Goal: Task Accomplishment & Management: Manage account settings

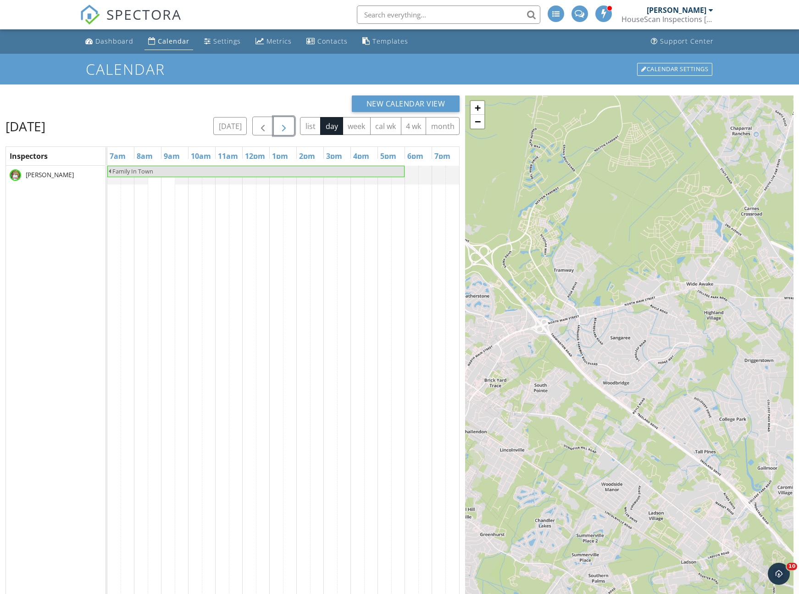
click at [284, 126] on span "button" at bounding box center [284, 126] width 11 height 11
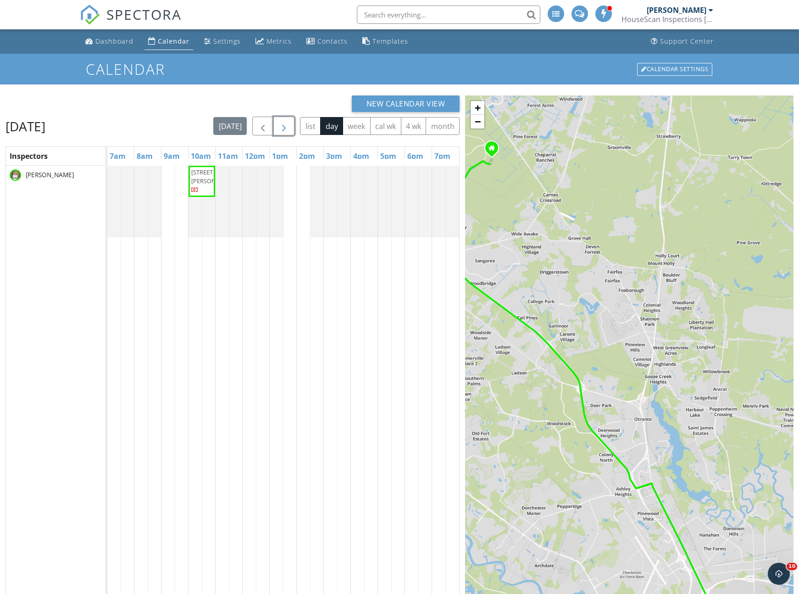
click at [284, 126] on span "button" at bounding box center [284, 126] width 11 height 11
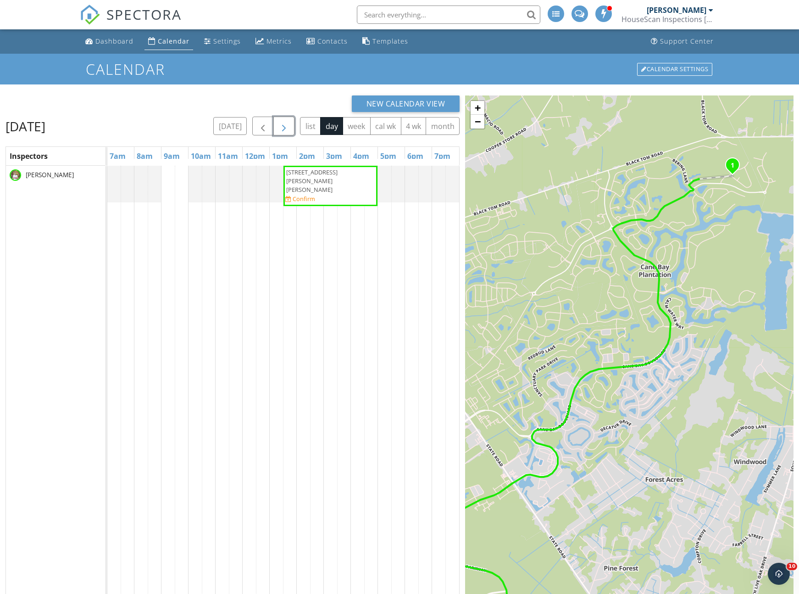
click at [308, 177] on span "702 Maynard Ln, Summerville 29486" at bounding box center [330, 181] width 90 height 27
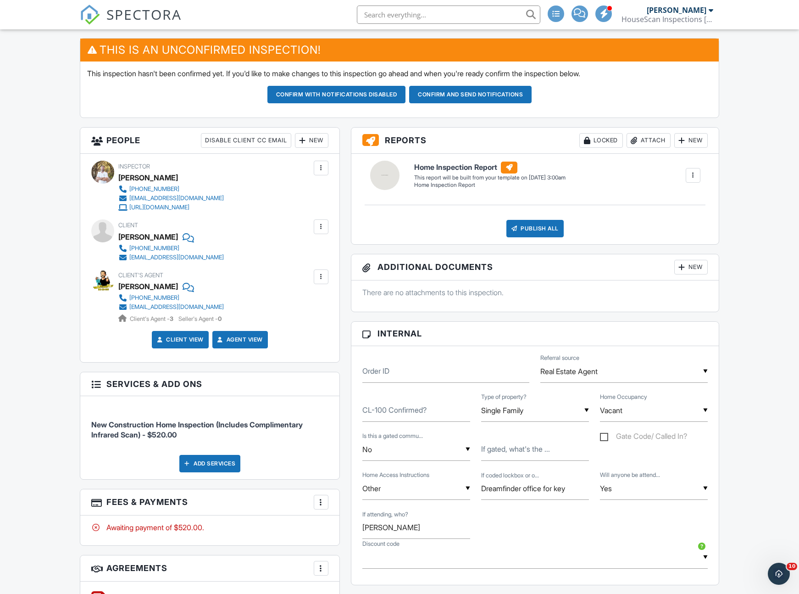
scroll to position [222, 0]
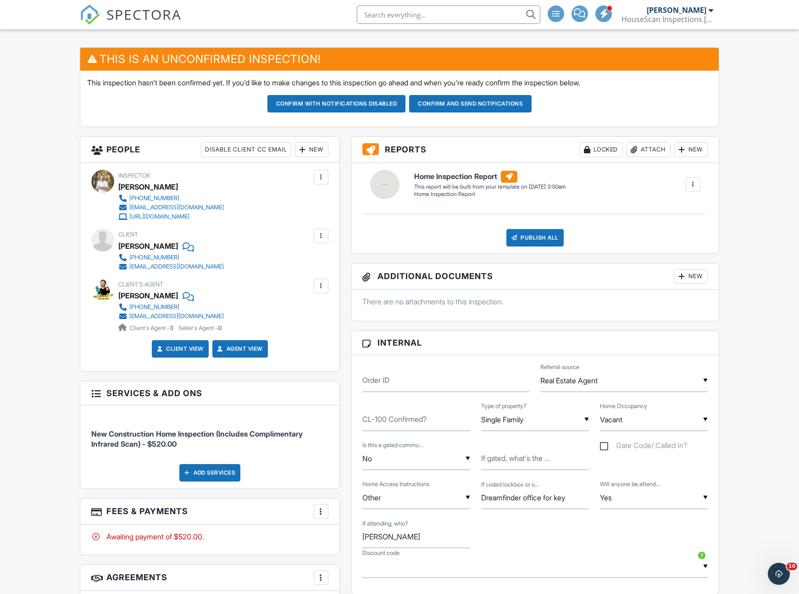
click at [460, 103] on button "Confirm and send notifications" at bounding box center [470, 103] width 123 height 17
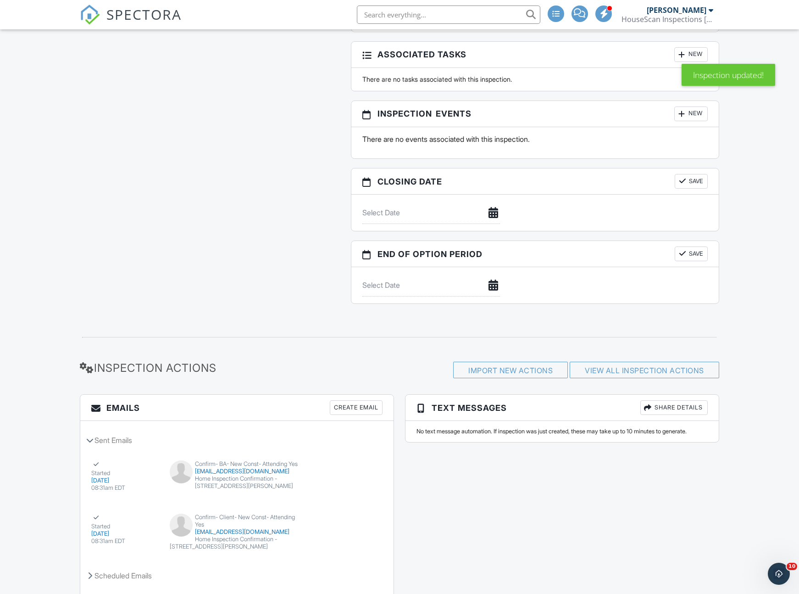
scroll to position [1035, 0]
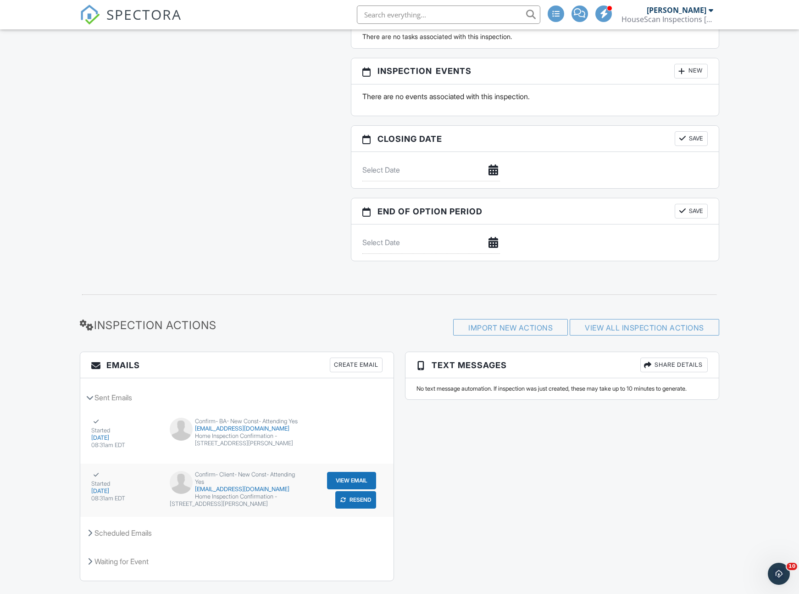
click at [339, 472] on button "View Email" at bounding box center [351, 480] width 49 height 17
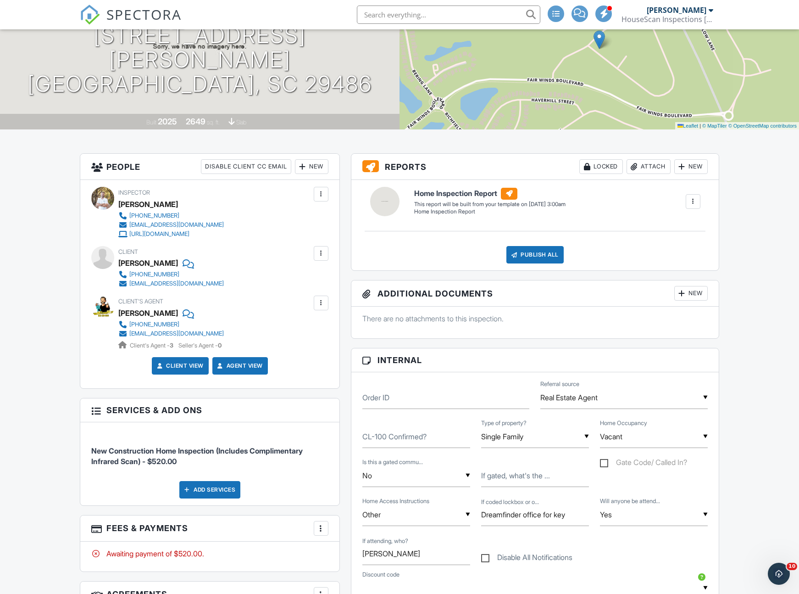
scroll to position [0, 0]
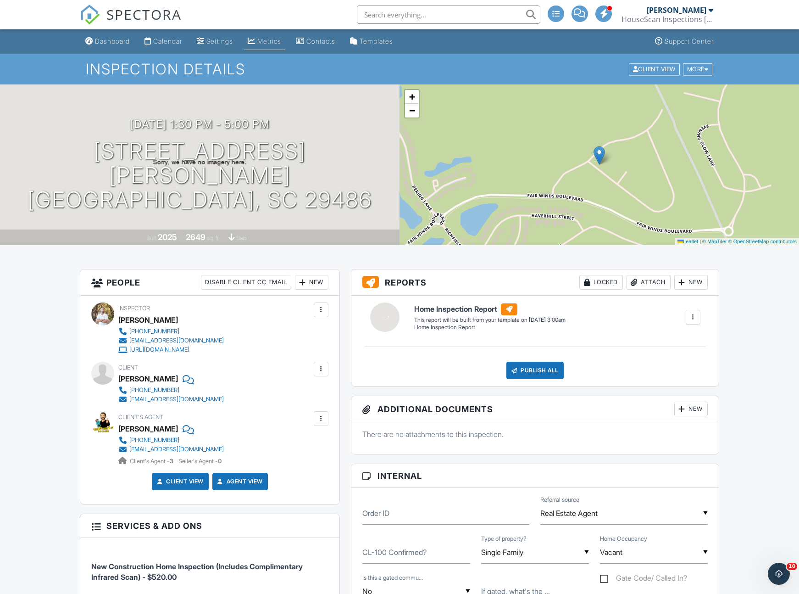
click at [269, 42] on div "Metrics" at bounding box center [269, 41] width 24 height 8
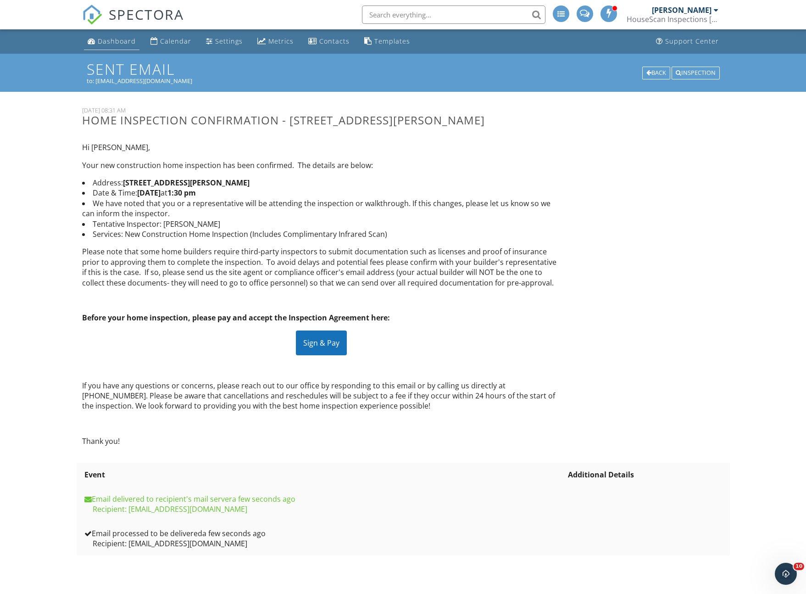
click at [113, 40] on div "Dashboard" at bounding box center [117, 41] width 38 height 9
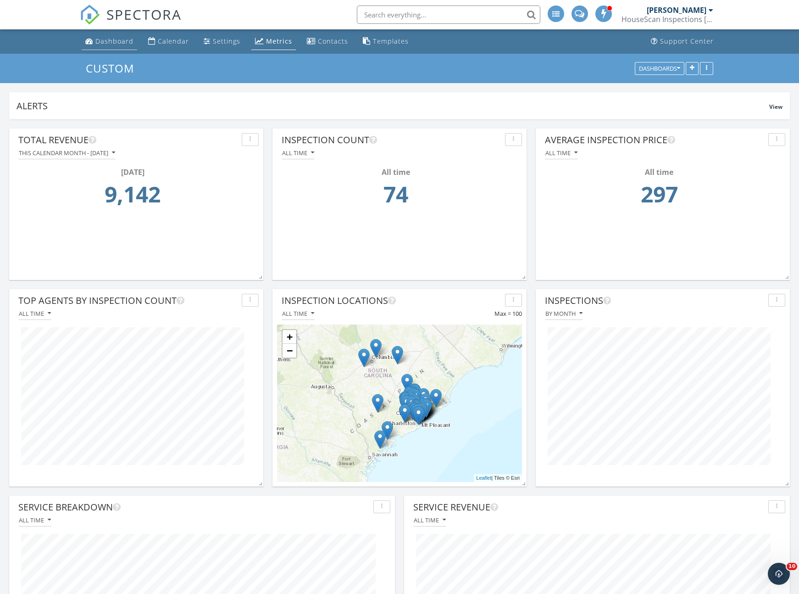
click at [106, 39] on div "Dashboard" at bounding box center [114, 41] width 38 height 9
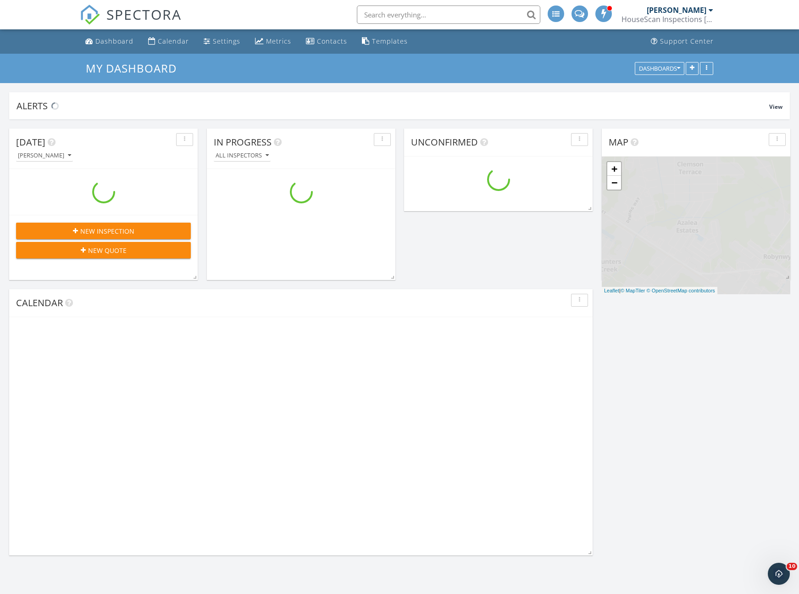
scroll to position [551, 814]
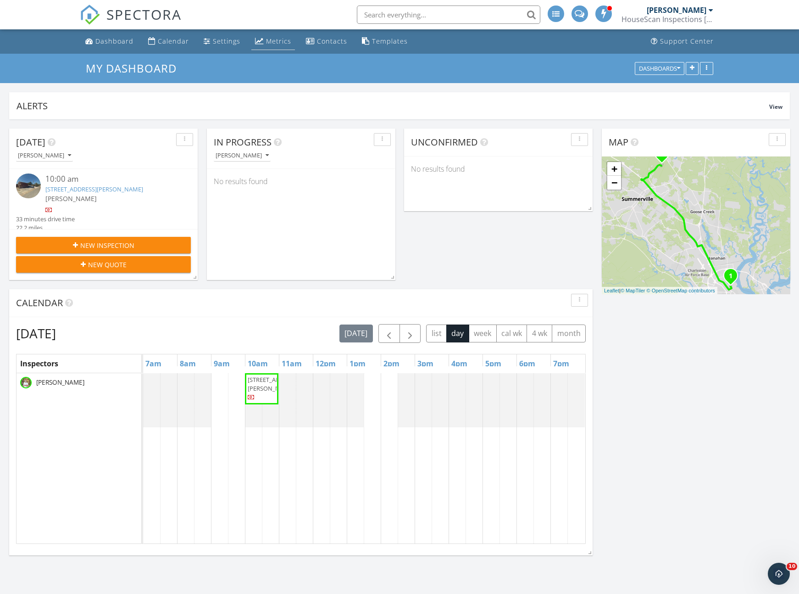
click at [272, 45] on div "Metrics" at bounding box center [278, 41] width 25 height 9
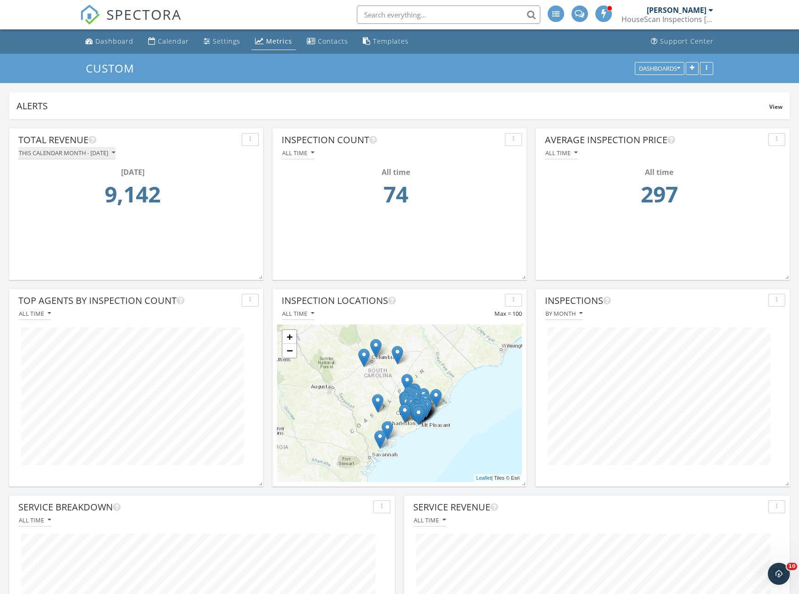
click at [115, 154] on div "This calendar month - September 2025" at bounding box center [67, 153] width 96 height 6
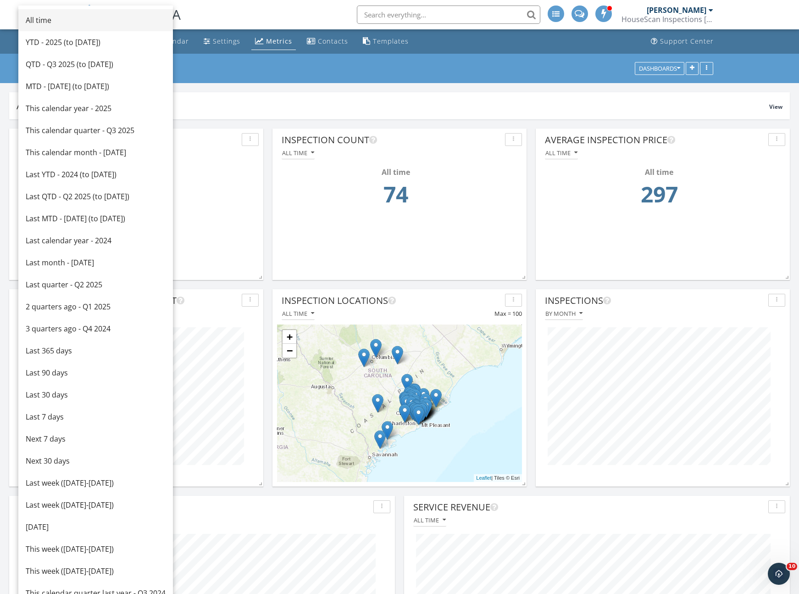
click at [47, 19] on div "All time" at bounding box center [96, 20] width 140 height 11
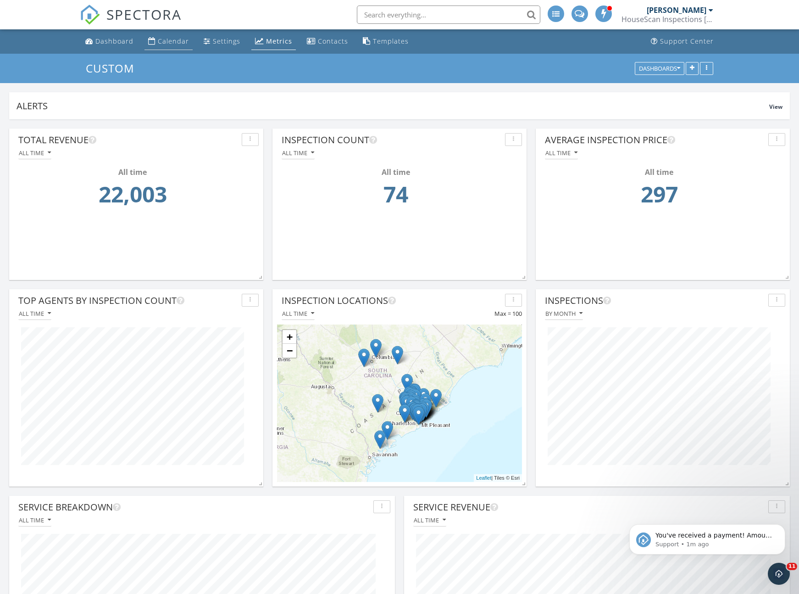
click at [179, 45] on div "Calendar" at bounding box center [173, 41] width 31 height 9
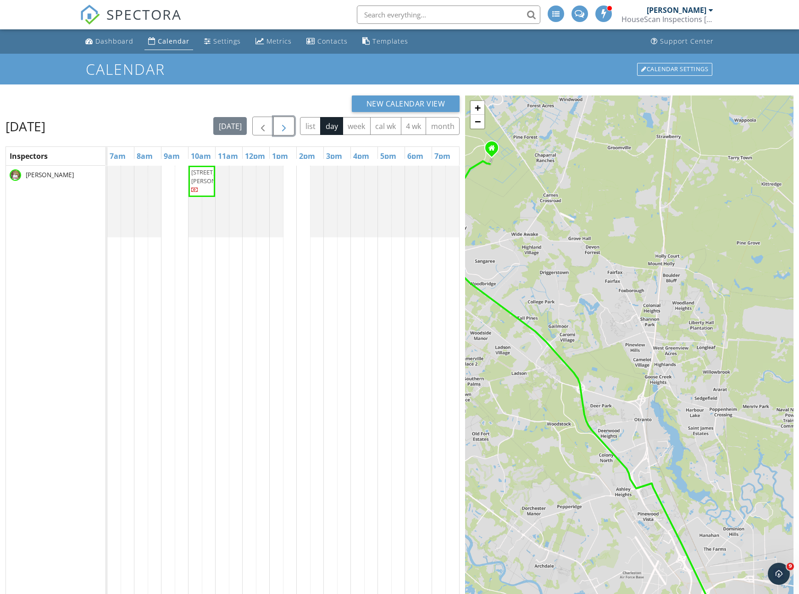
click at [286, 128] on span "button" at bounding box center [284, 126] width 11 height 11
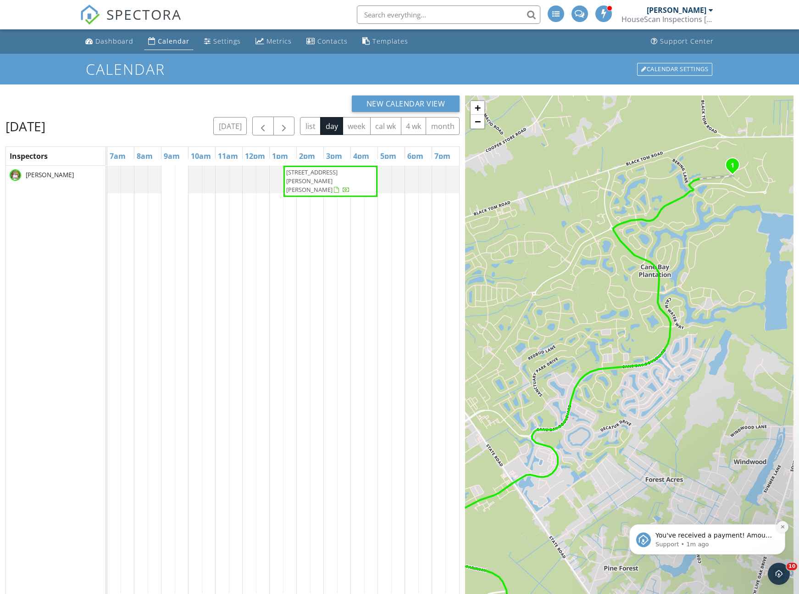
click at [784, 529] on icon "Dismiss notification" at bounding box center [782, 526] width 5 height 5
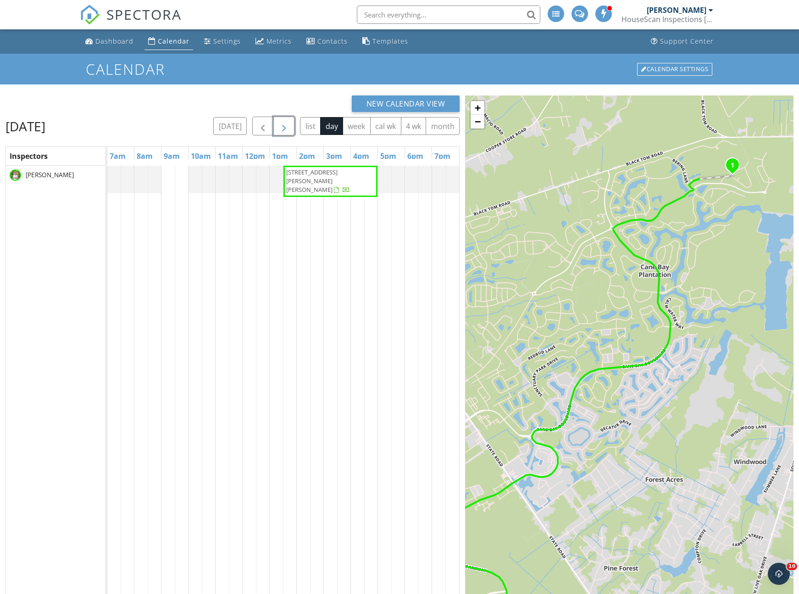
click at [285, 128] on span "button" at bounding box center [284, 126] width 11 height 11
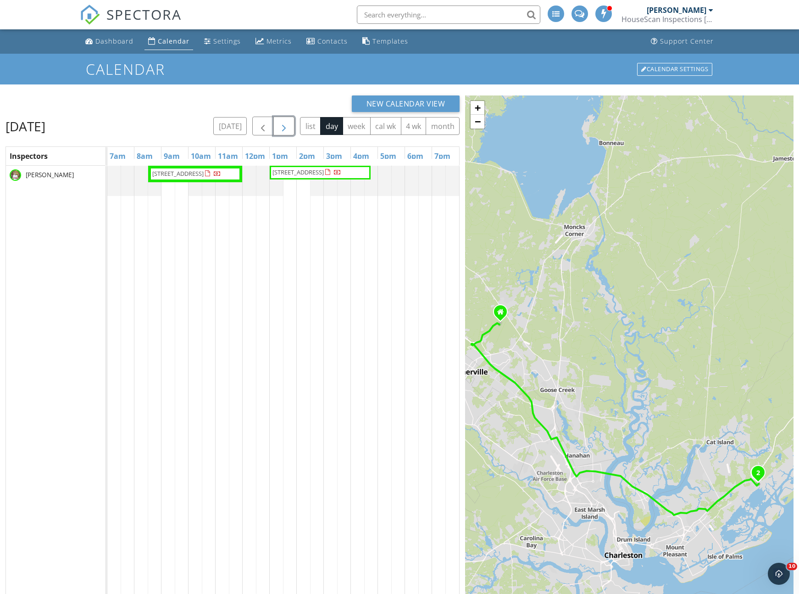
click at [285, 128] on span "button" at bounding box center [284, 126] width 11 height 11
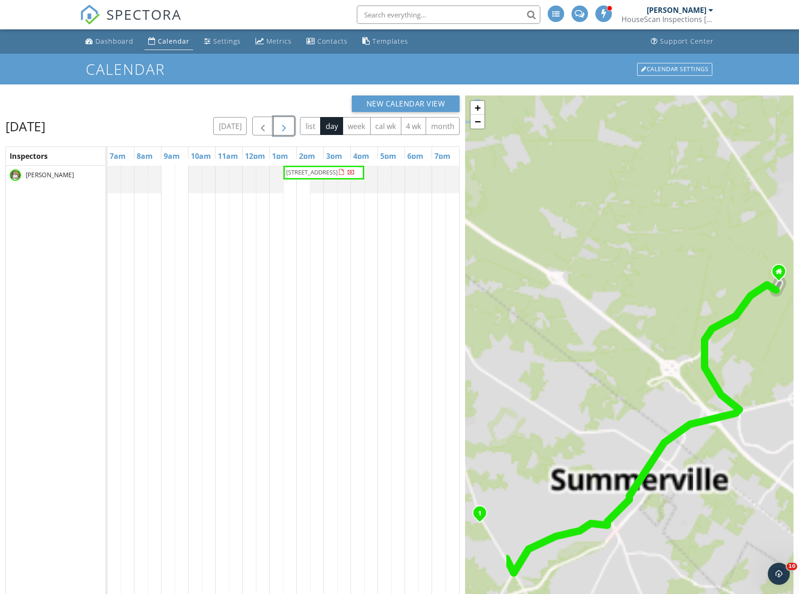
click at [285, 128] on span "button" at bounding box center [284, 126] width 11 height 11
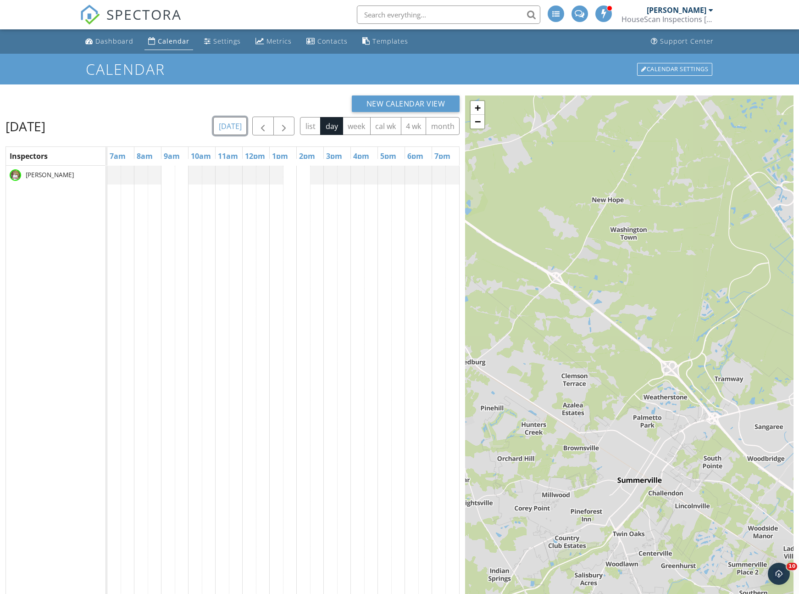
click at [239, 128] on button "[DATE]" at bounding box center [229, 126] width 33 height 18
